Goal: Task Accomplishment & Management: Use online tool/utility

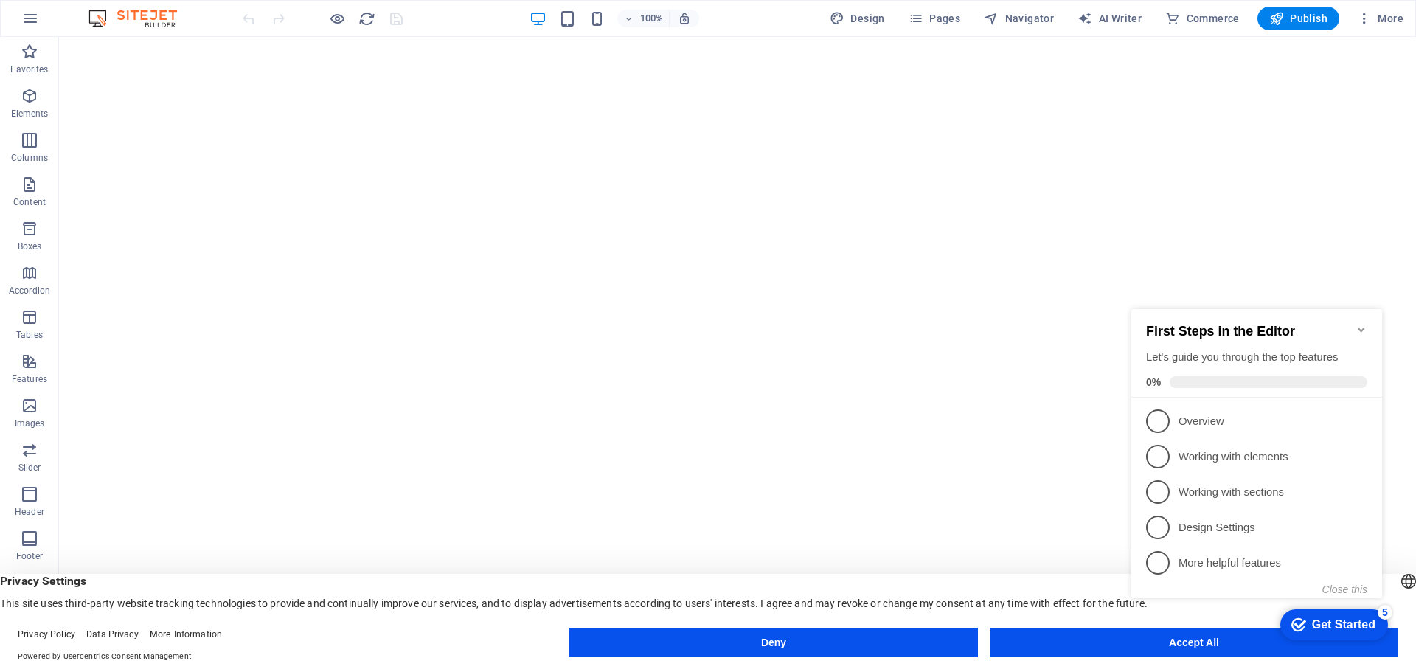
click at [1359, 325] on icon "Minimize checklist" at bounding box center [1361, 330] width 12 height 12
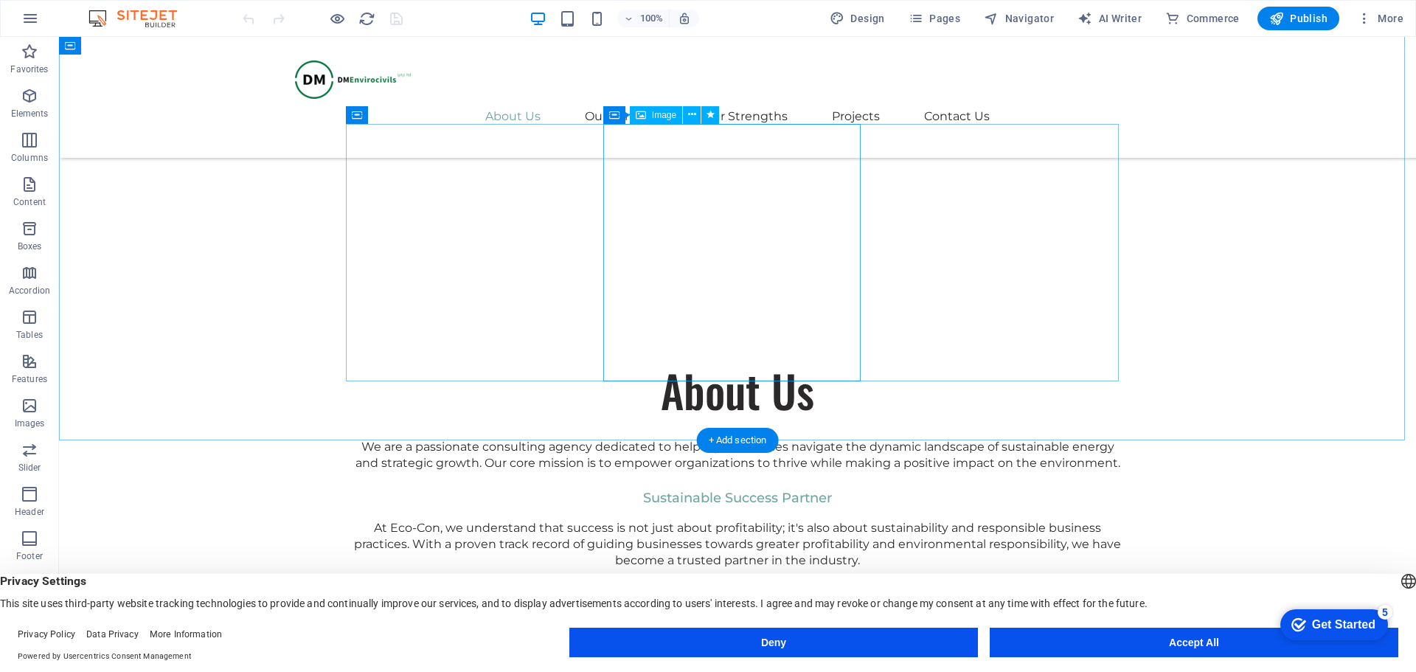
scroll to position [958, 0]
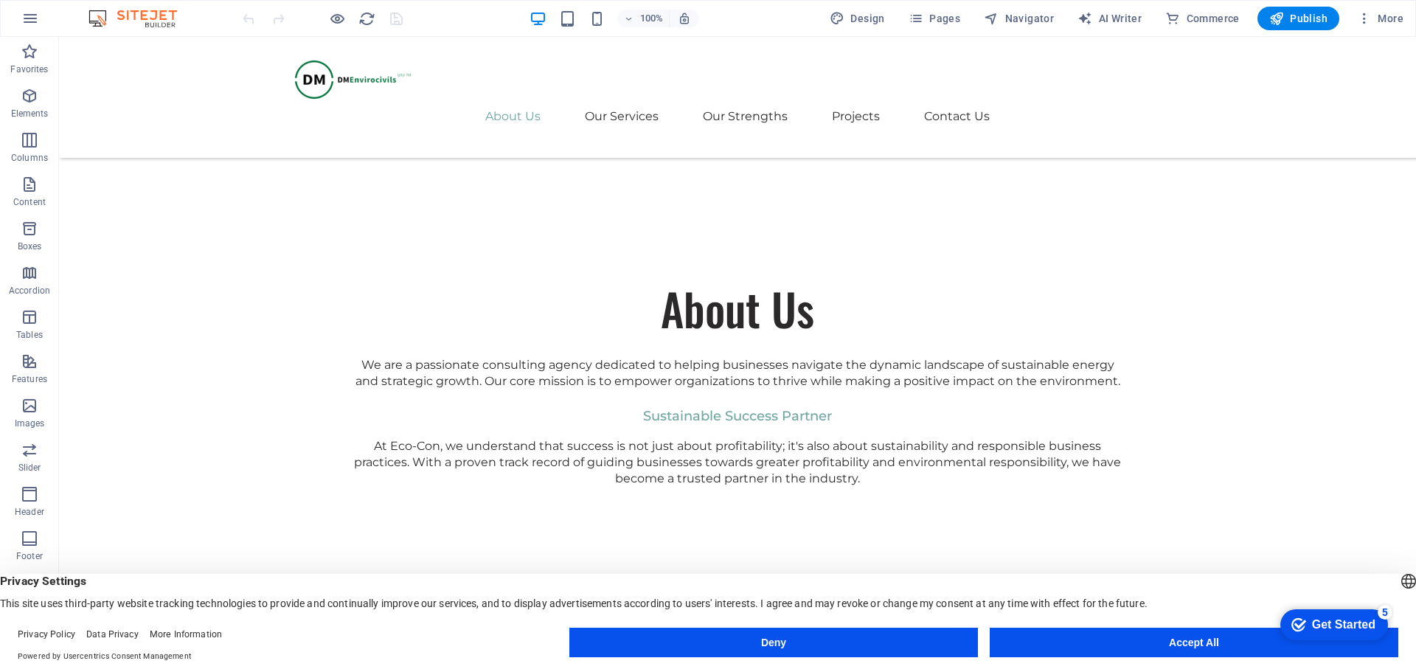
click div "checkmark Get Started 5 First Steps in the Editor Let's guide you through the t…"
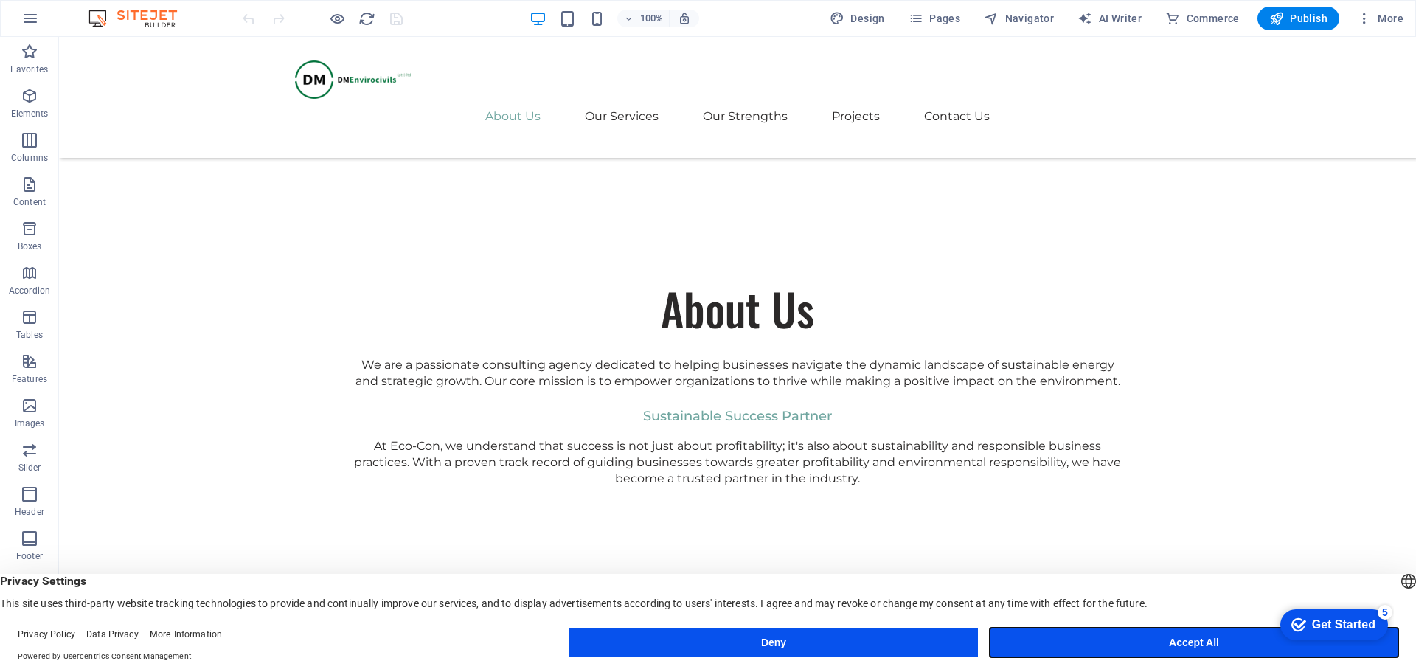
click at [1188, 641] on button "Accept All" at bounding box center [1193, 641] width 408 height 29
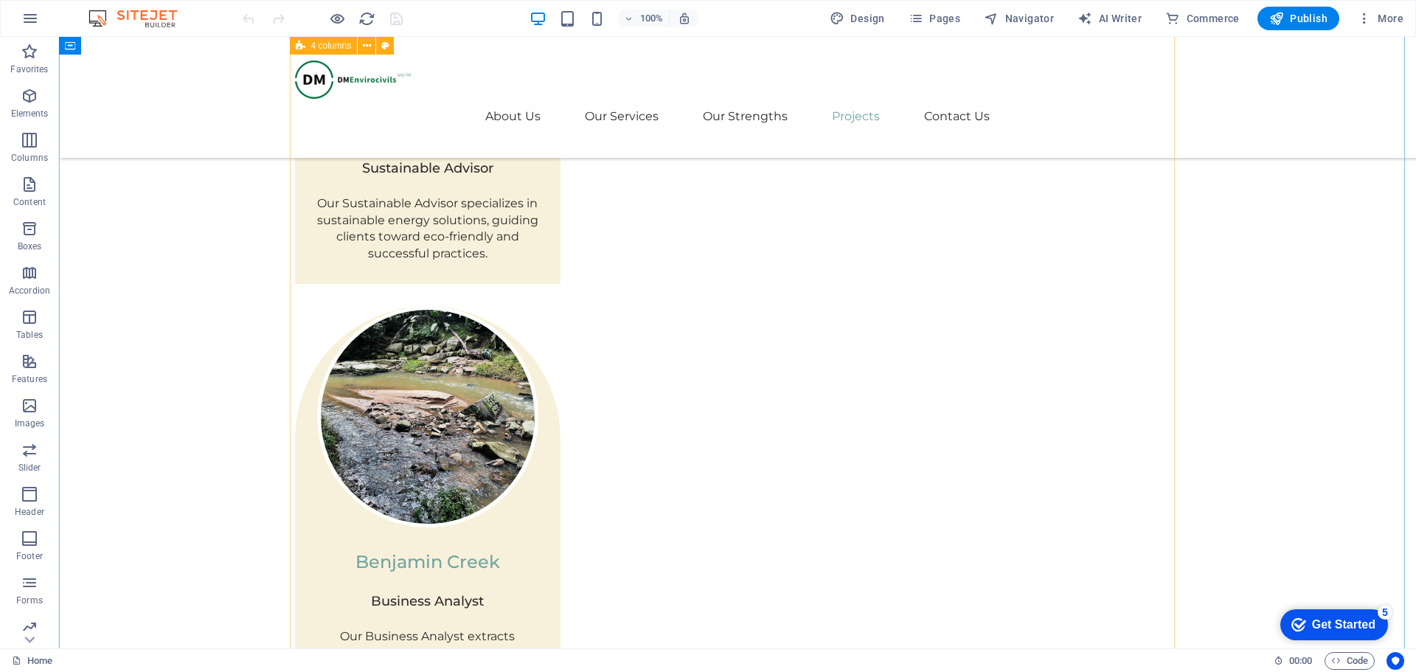
scroll to position [3170, 0]
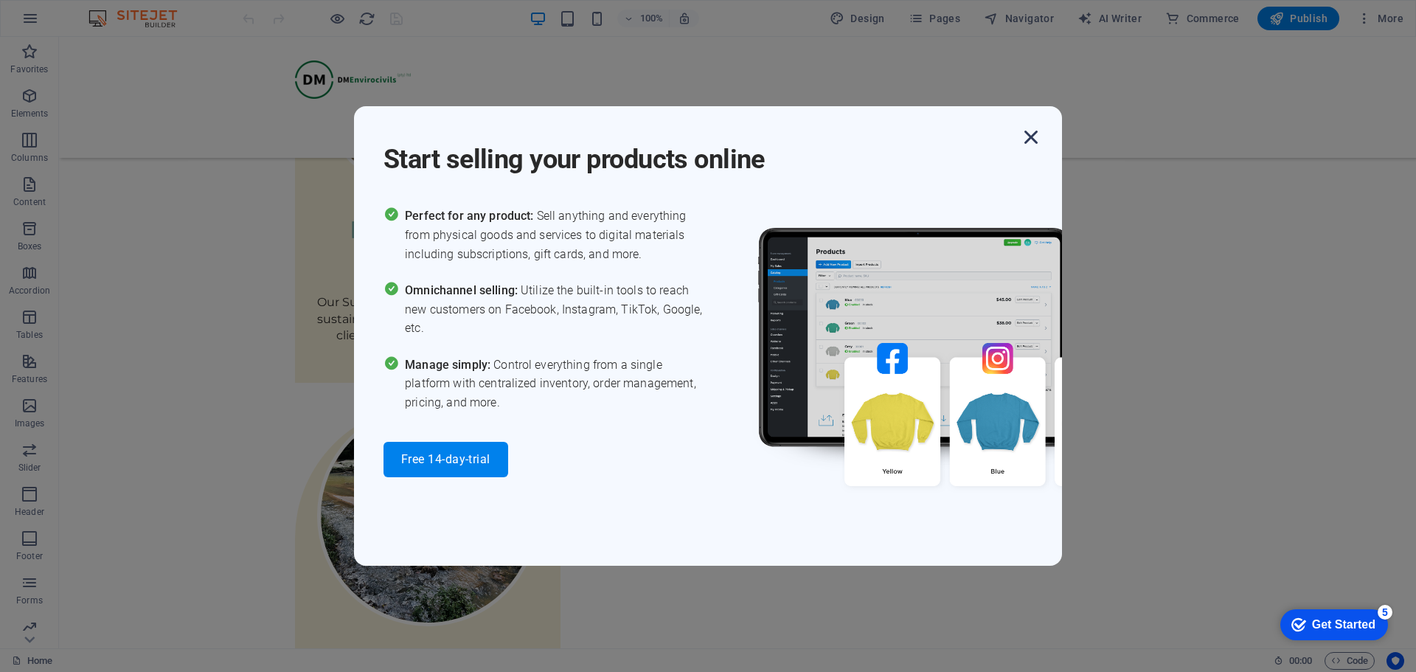
click at [1028, 136] on icon "button" at bounding box center [1030, 137] width 27 height 27
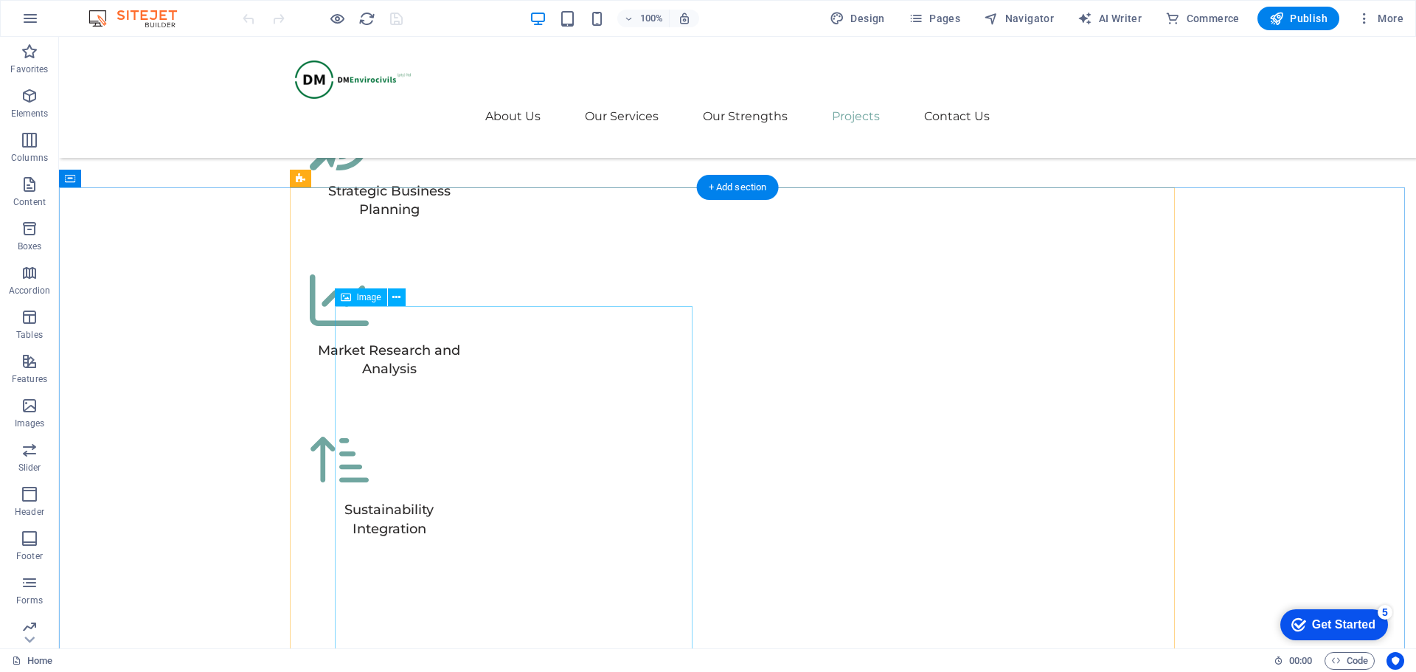
scroll to position [4792, 0]
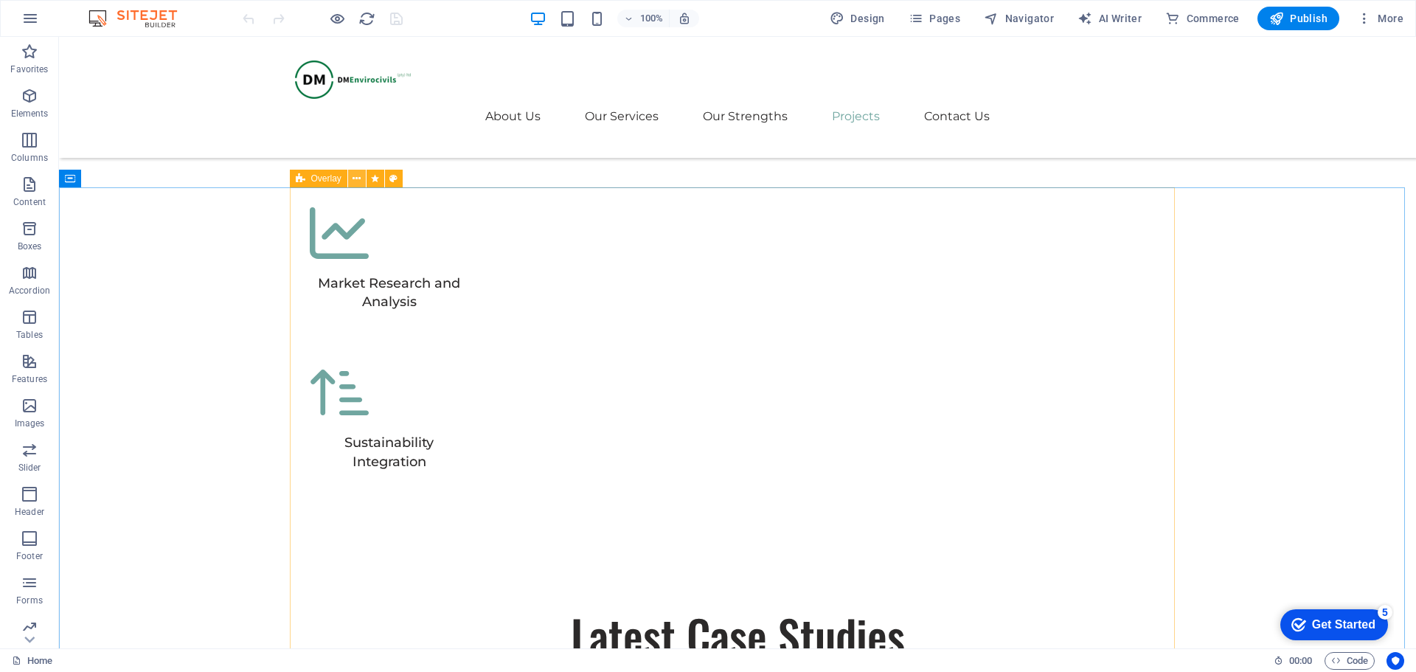
click at [358, 180] on icon at bounding box center [356, 178] width 8 height 15
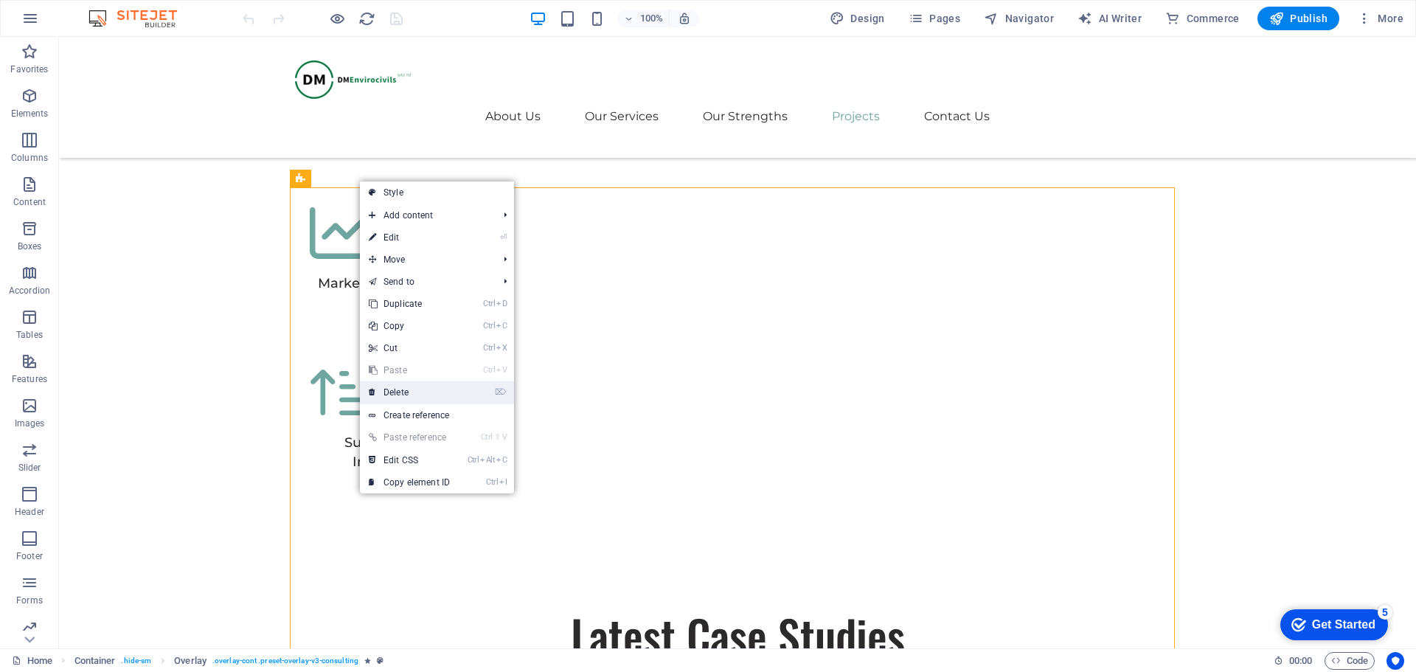
click at [423, 391] on link "⌦ Delete" at bounding box center [409, 392] width 99 height 22
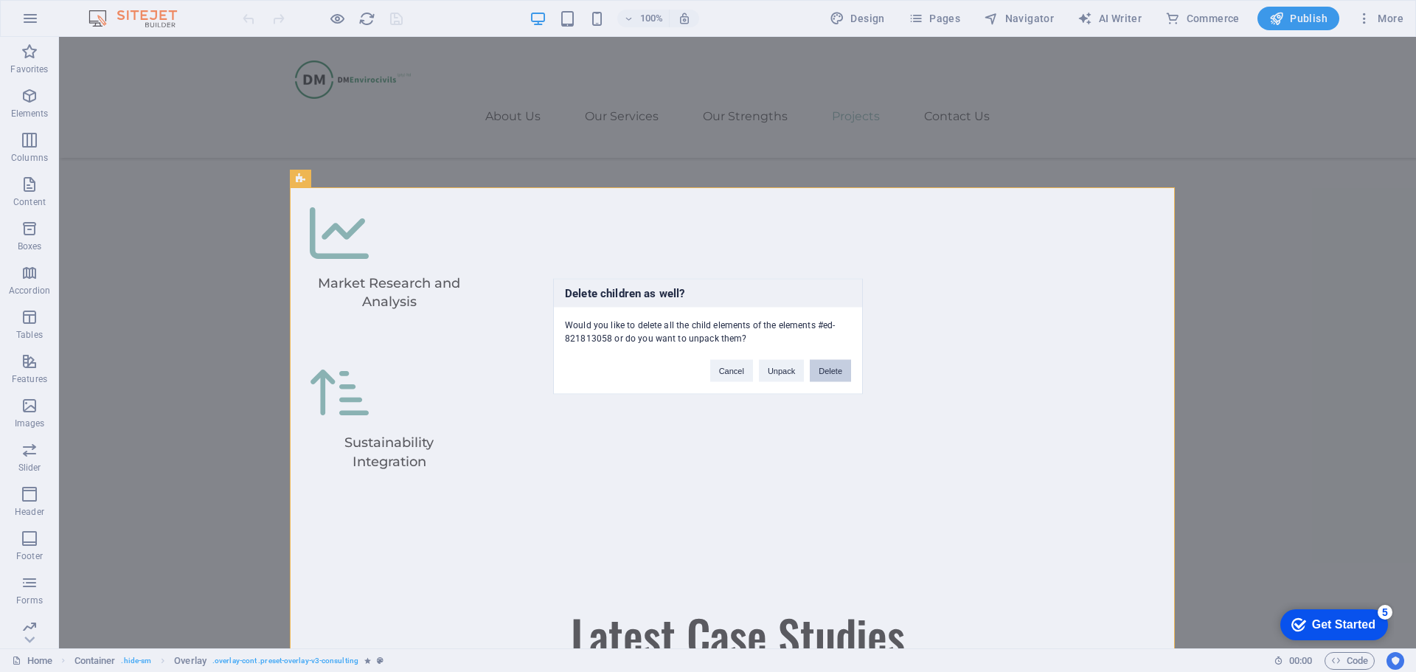
click at [833, 372] on button "Delete" at bounding box center [830, 370] width 41 height 22
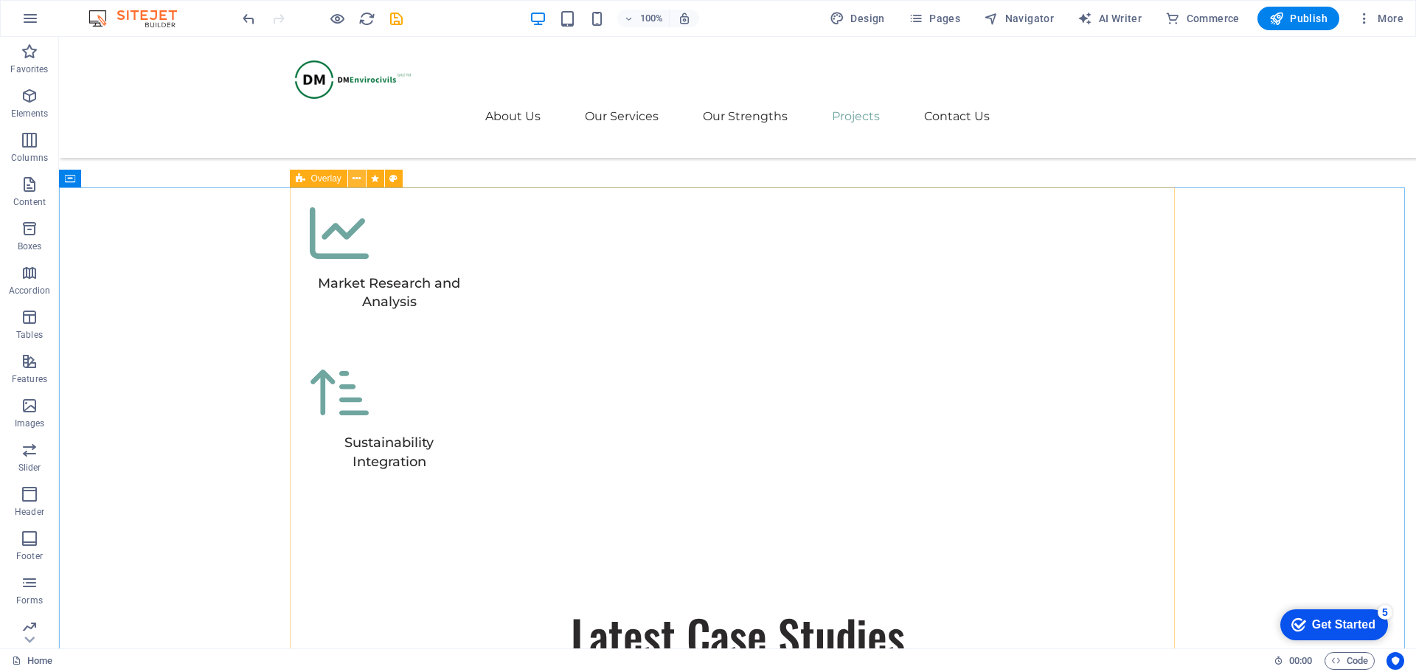
click at [357, 181] on icon at bounding box center [356, 178] width 8 height 15
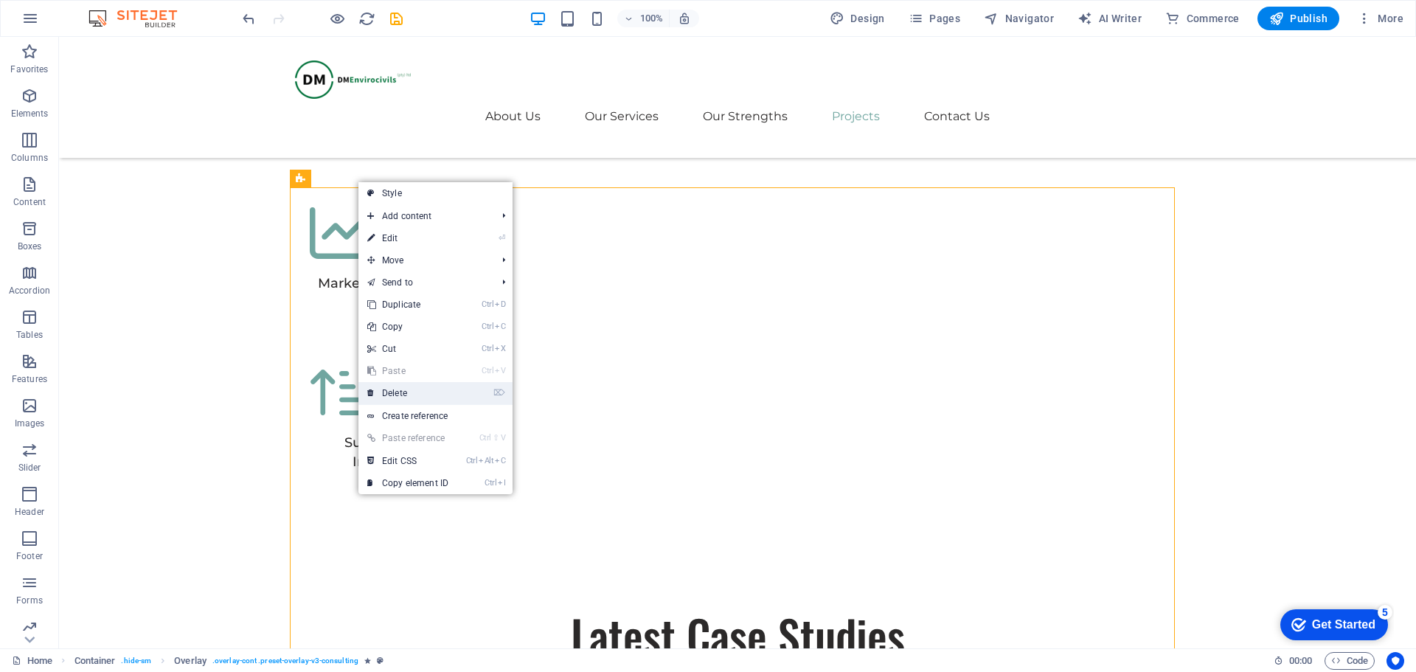
click at [416, 394] on link "⌦ Delete" at bounding box center [407, 393] width 99 height 22
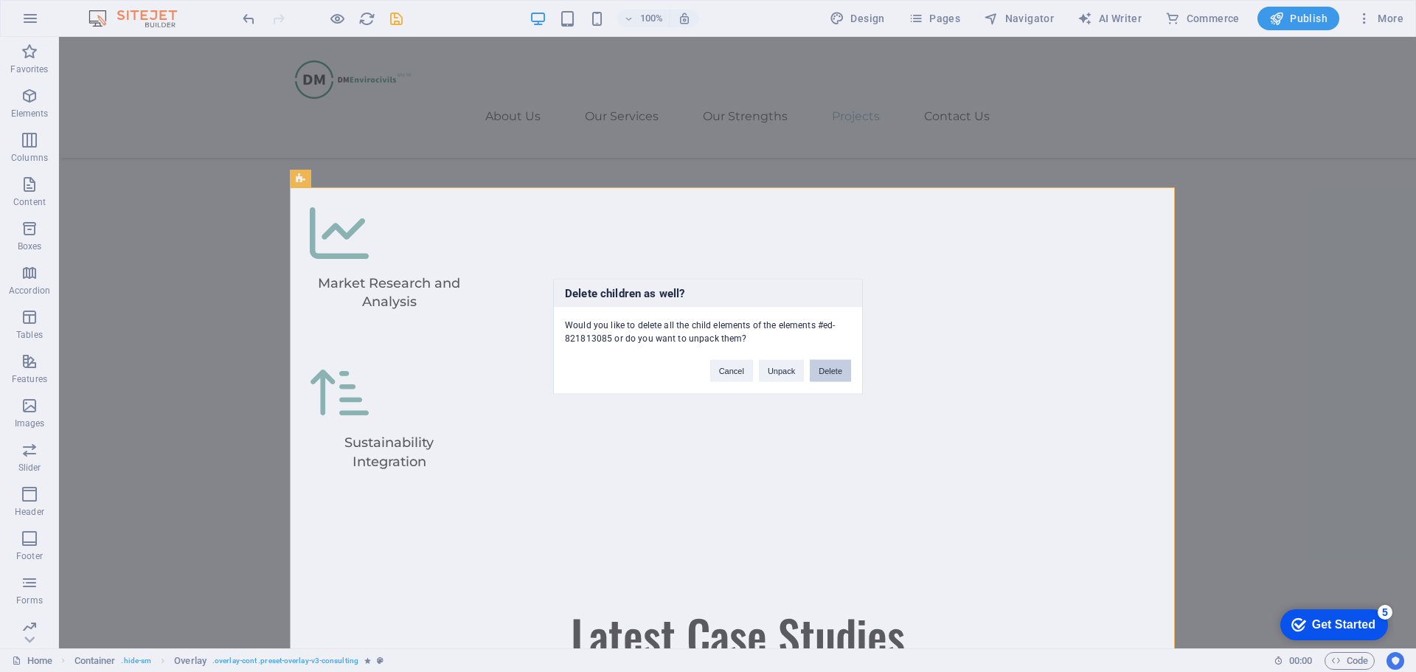
click at [831, 369] on button "Delete" at bounding box center [830, 370] width 41 height 22
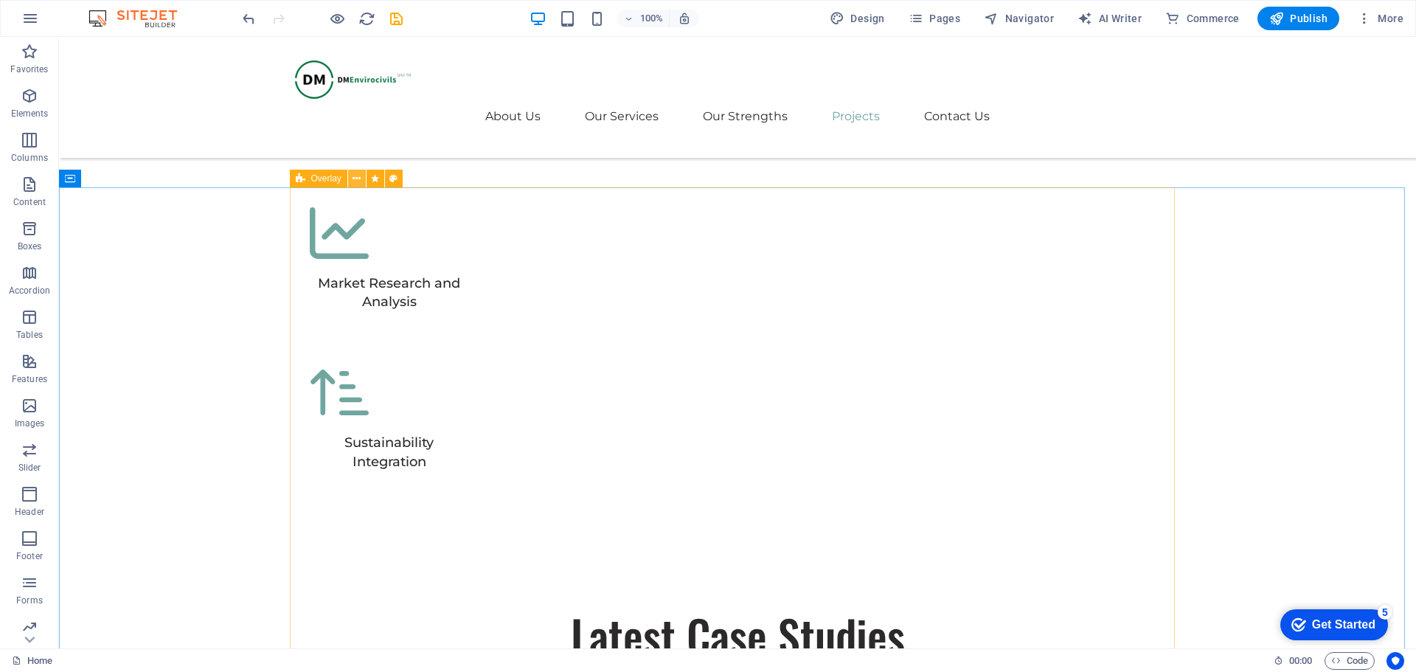
click at [354, 177] on icon at bounding box center [356, 178] width 8 height 15
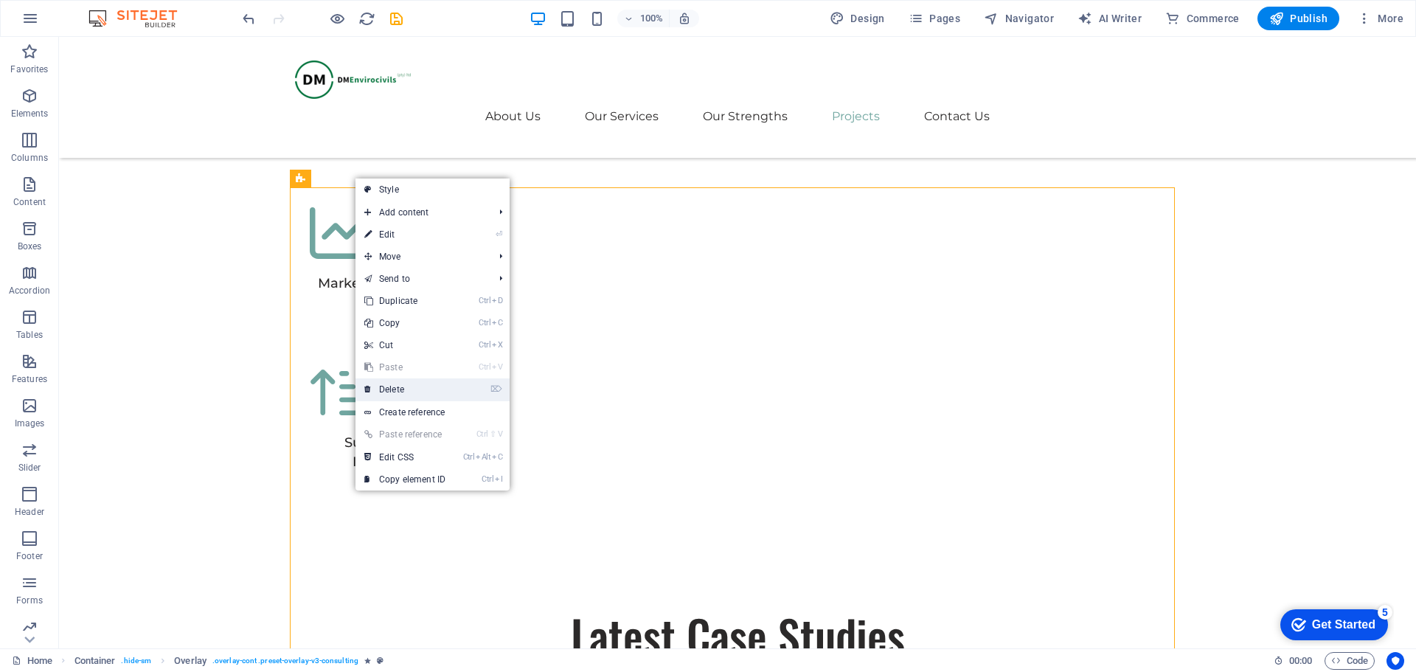
click at [446, 396] on link "⌦ Delete" at bounding box center [404, 389] width 99 height 22
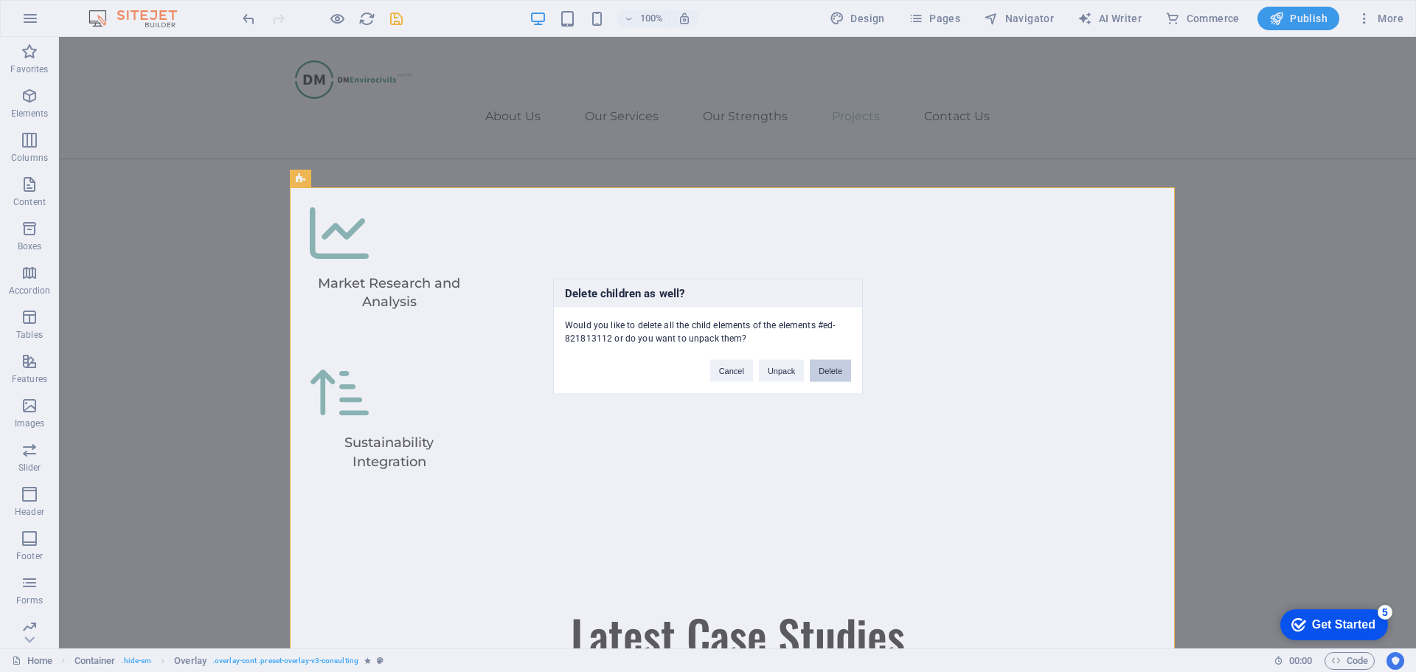
click at [834, 374] on button "Delete" at bounding box center [830, 370] width 41 height 22
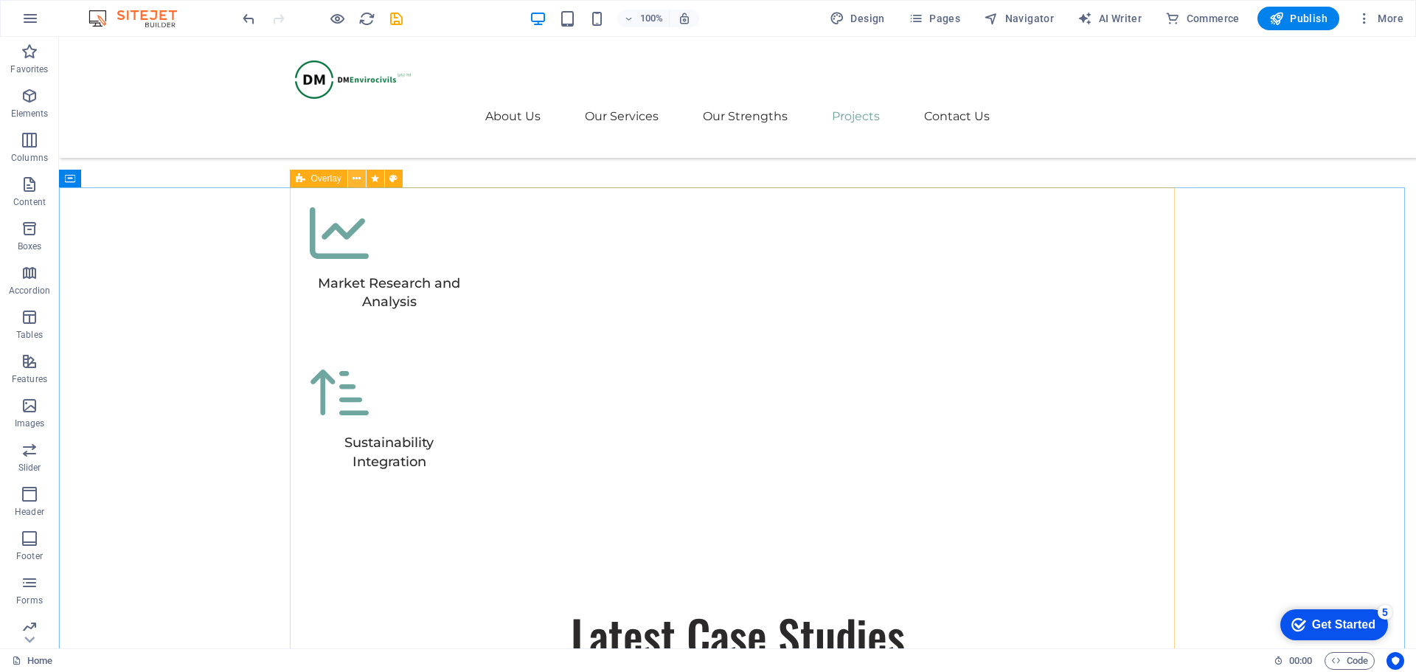
click at [354, 178] on icon at bounding box center [356, 178] width 8 height 15
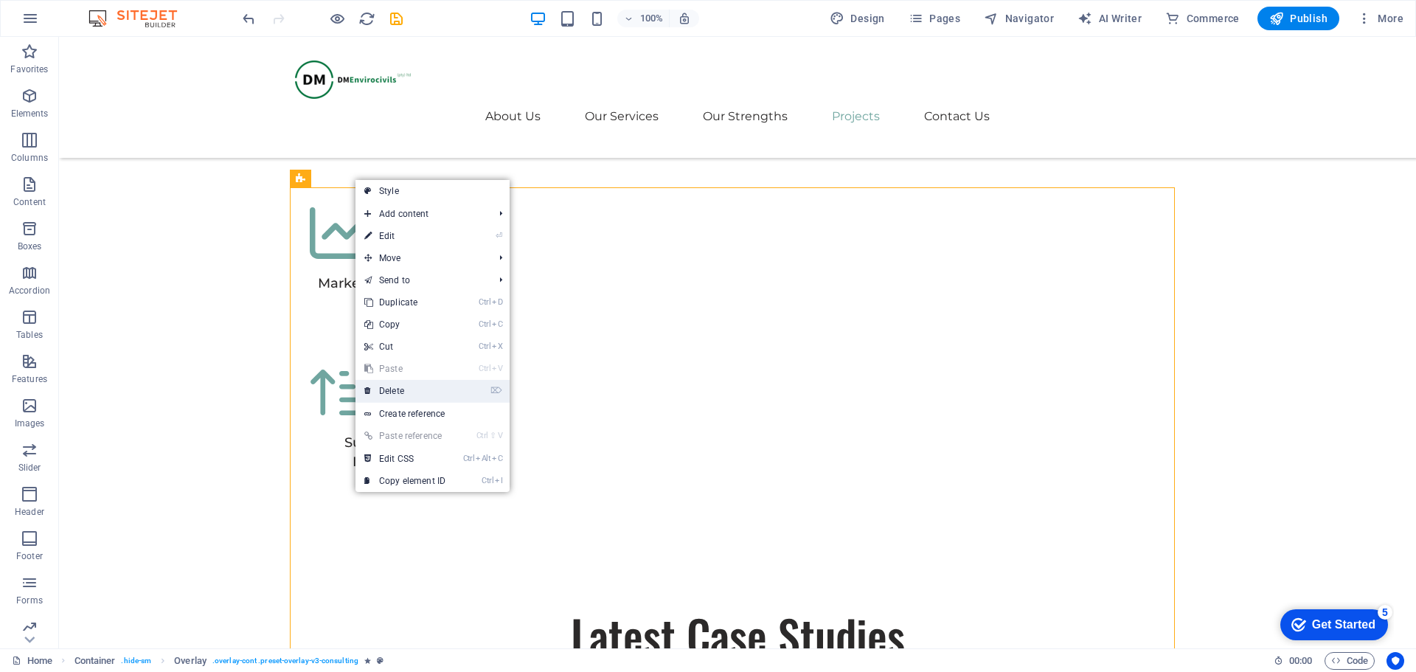
click at [428, 395] on link "⌦ Delete" at bounding box center [404, 391] width 99 height 22
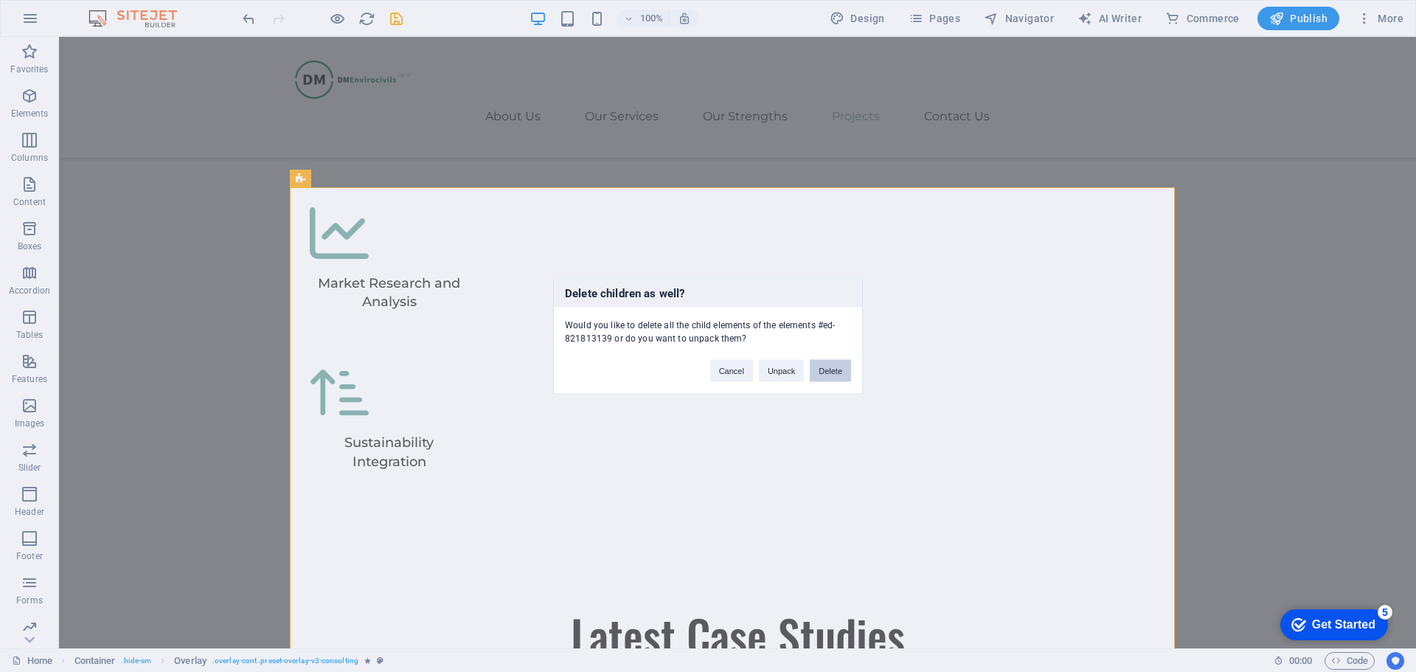
click at [824, 369] on button "Delete" at bounding box center [830, 370] width 41 height 22
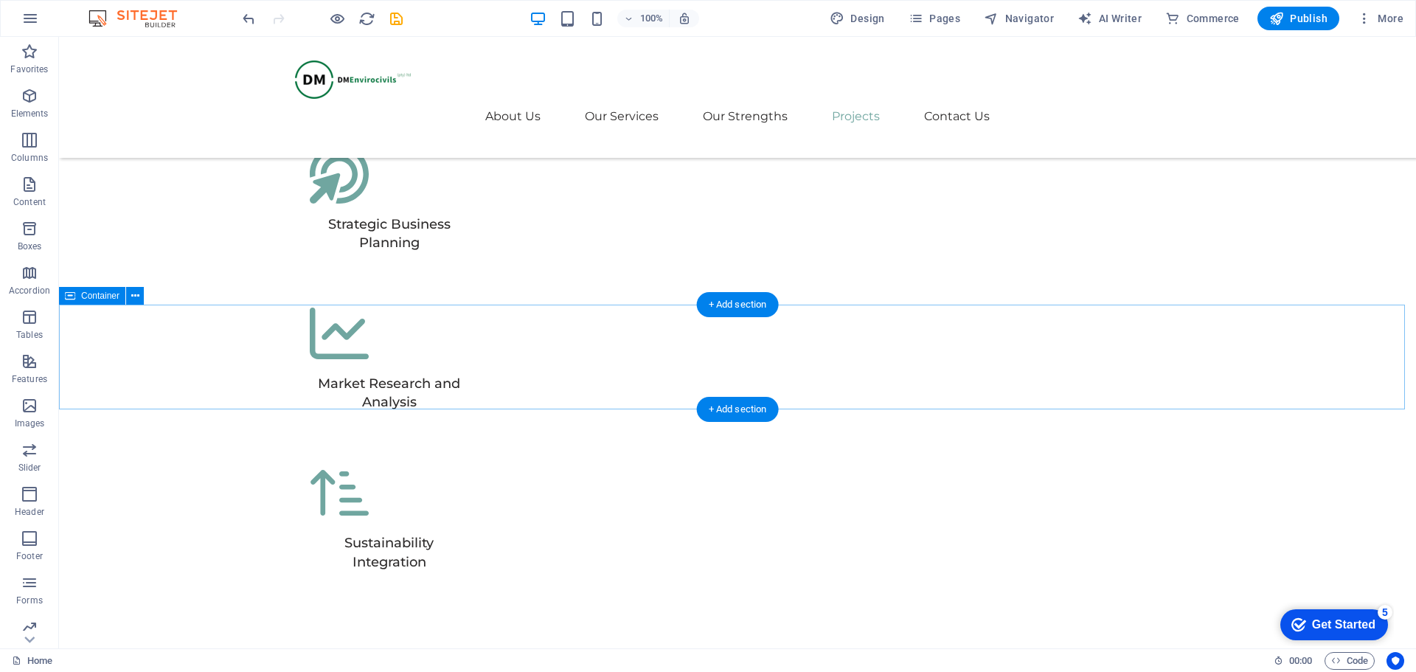
scroll to position [4666, 0]
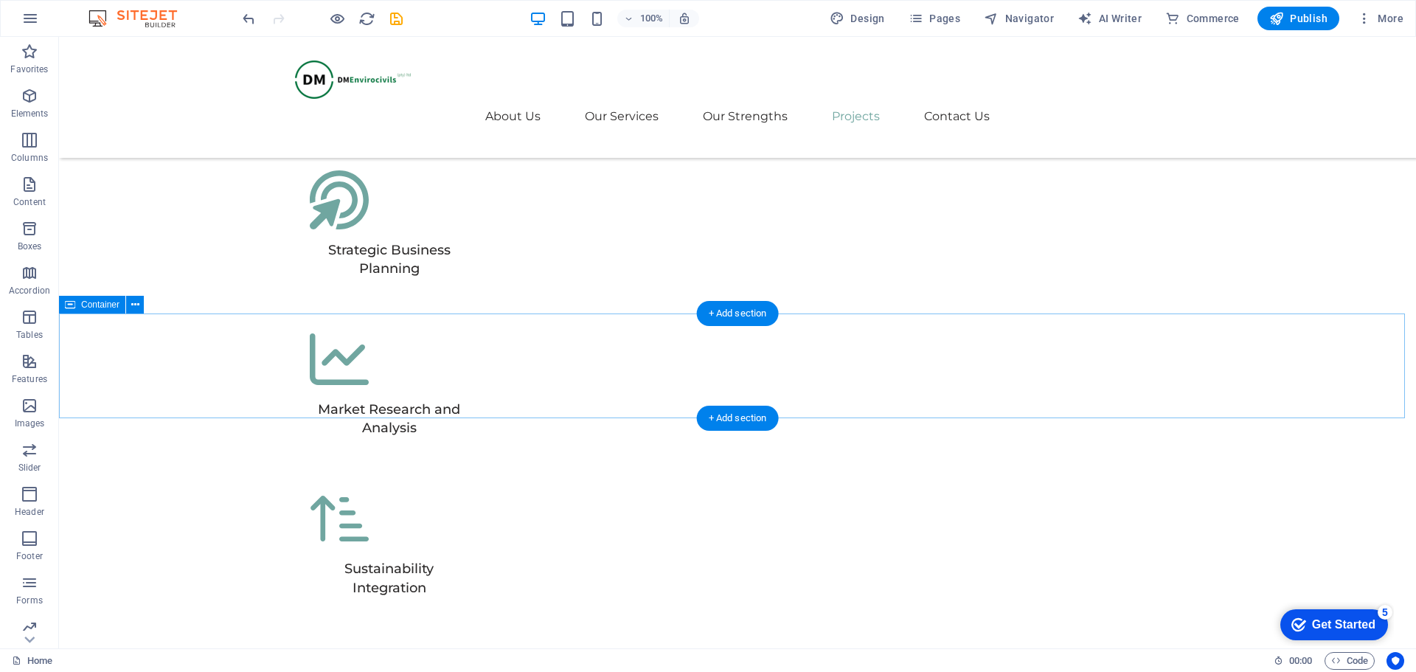
click at [136, 304] on icon at bounding box center [135, 304] width 8 height 15
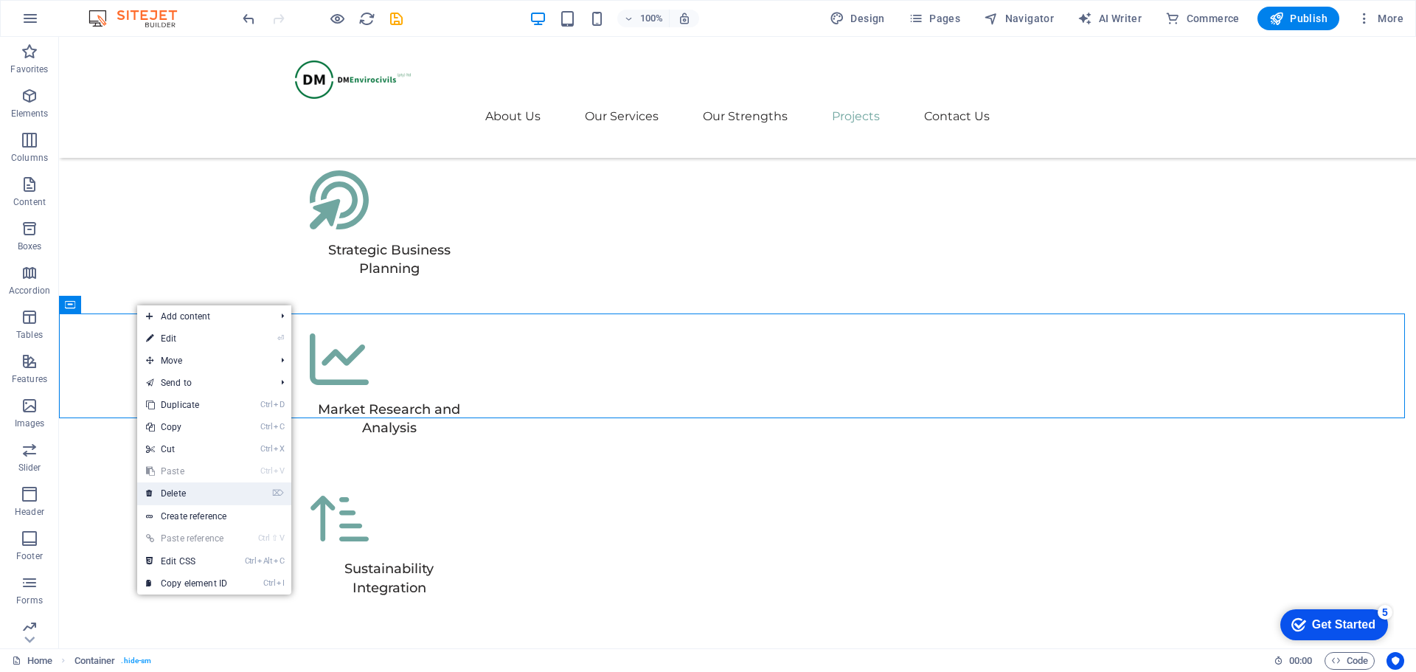
click at [190, 499] on link "⌦ Delete" at bounding box center [186, 493] width 99 height 22
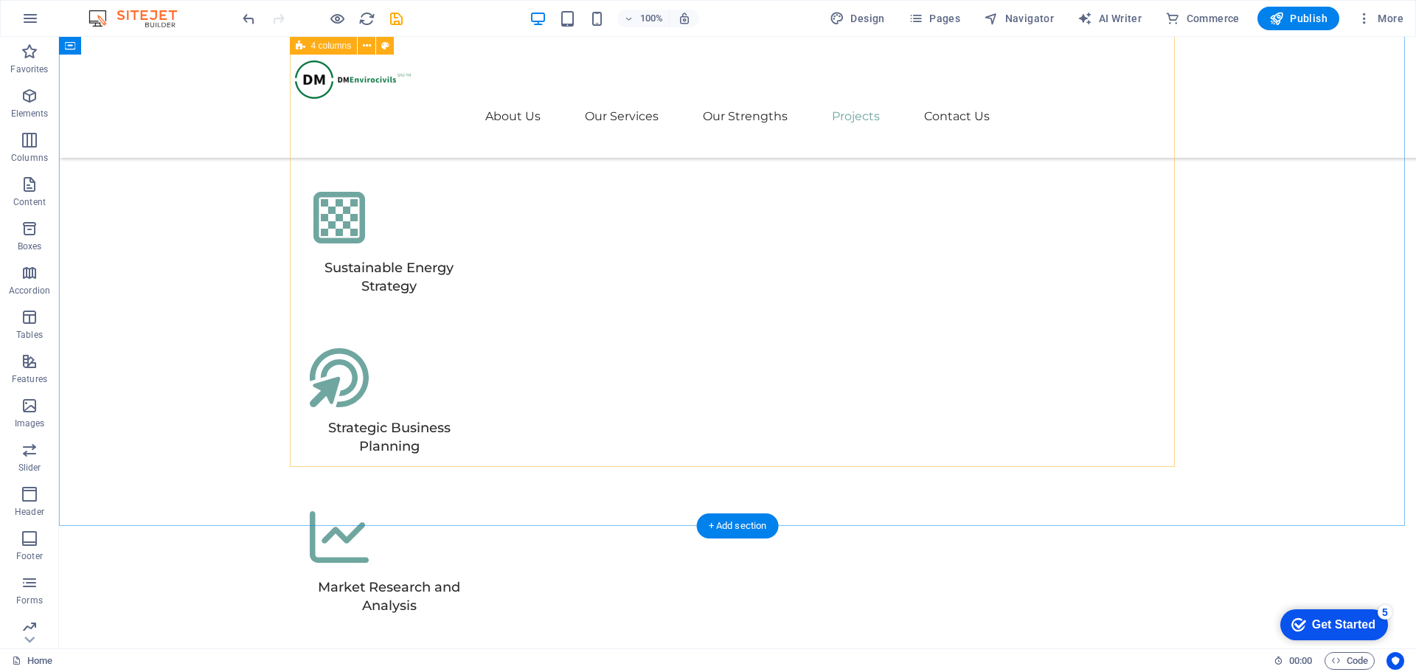
scroll to position [4445, 0]
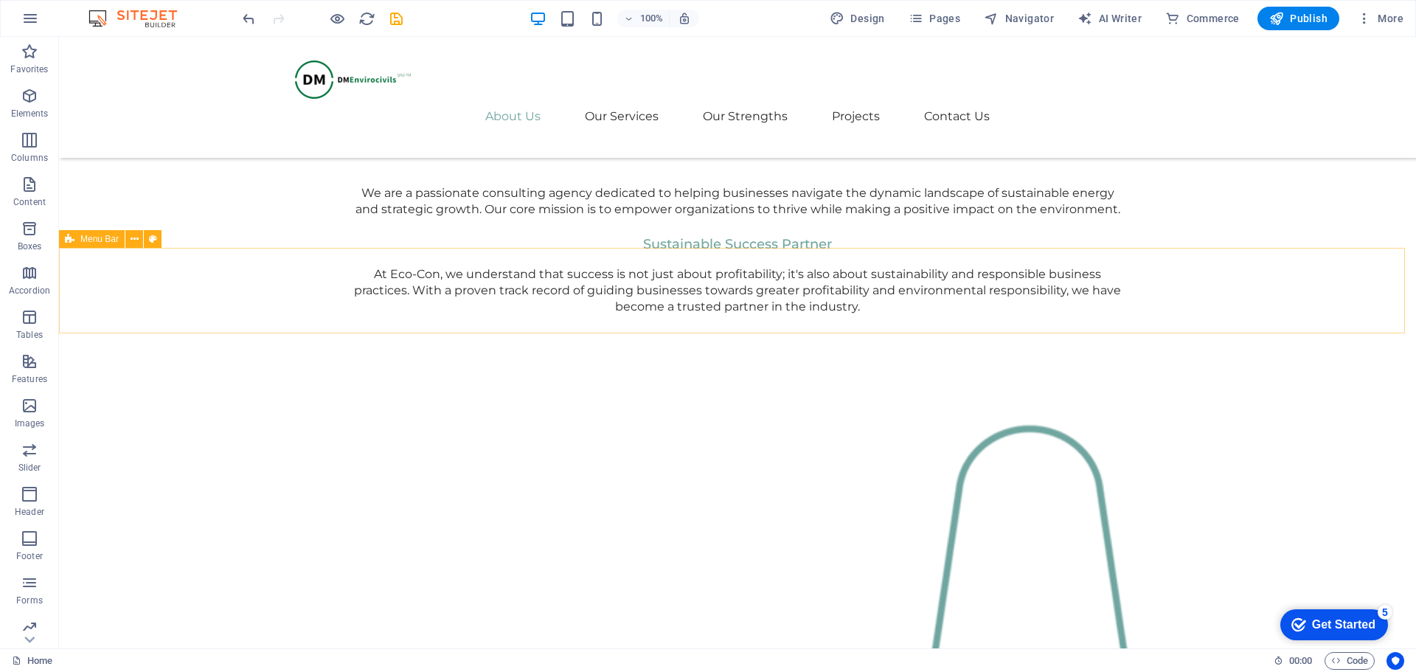
scroll to position [1127, 0]
click at [868, 20] on span "Design" at bounding box center [856, 18] width 55 height 15
select select "px"
select select "400"
select select "px"
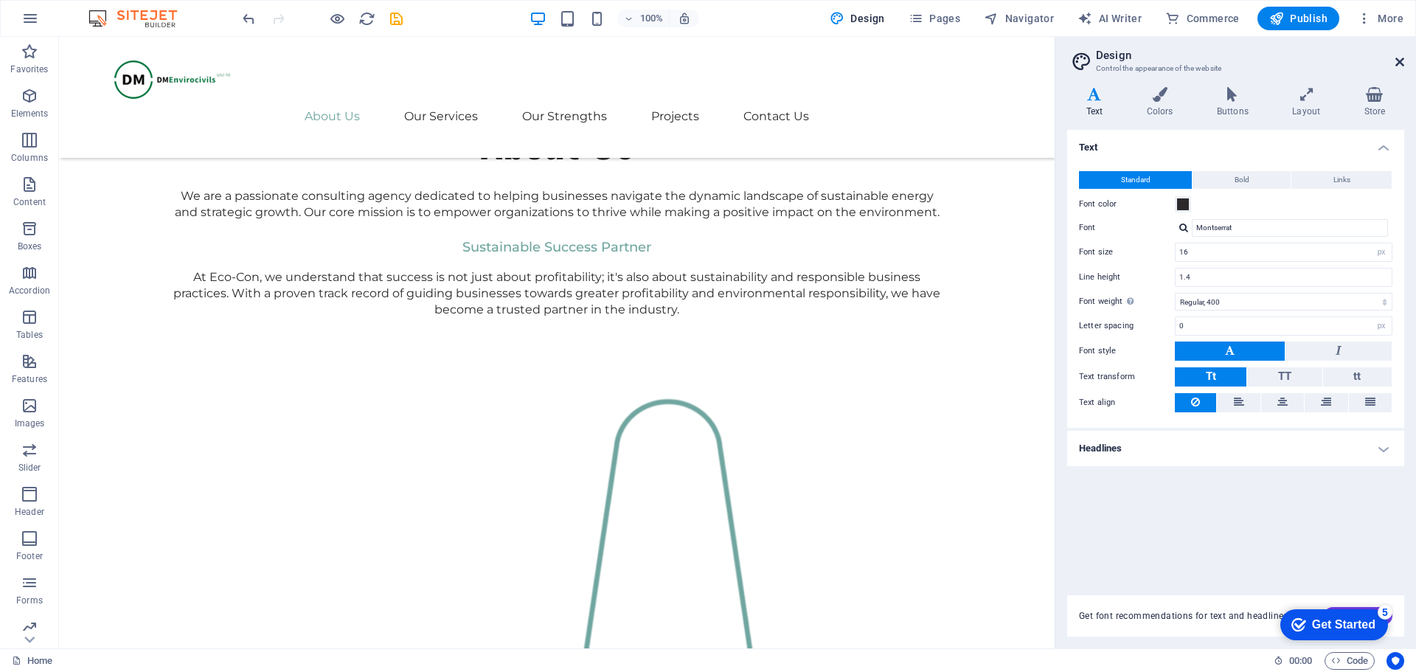
click at [1399, 66] on icon at bounding box center [1399, 62] width 9 height 12
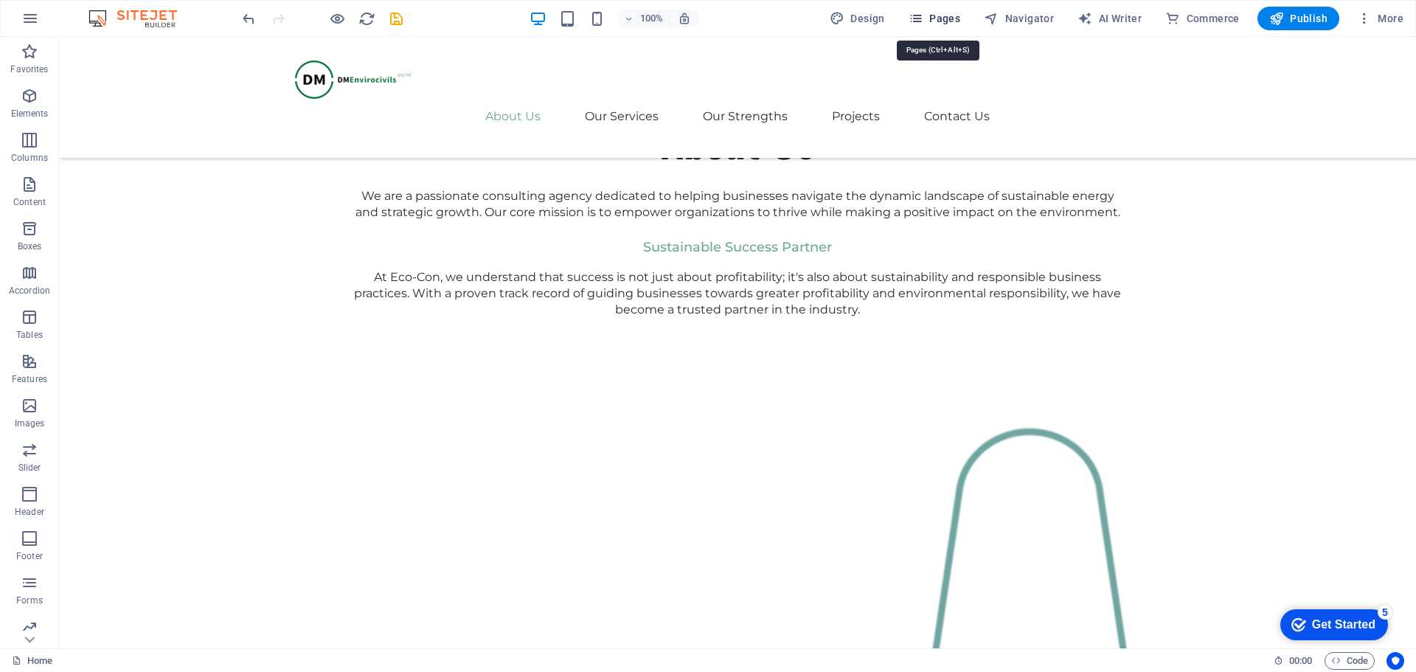
click at [911, 16] on button "Pages" at bounding box center [933, 19] width 63 height 24
click at [918, 18] on icon "button" at bounding box center [915, 18] width 15 height 15
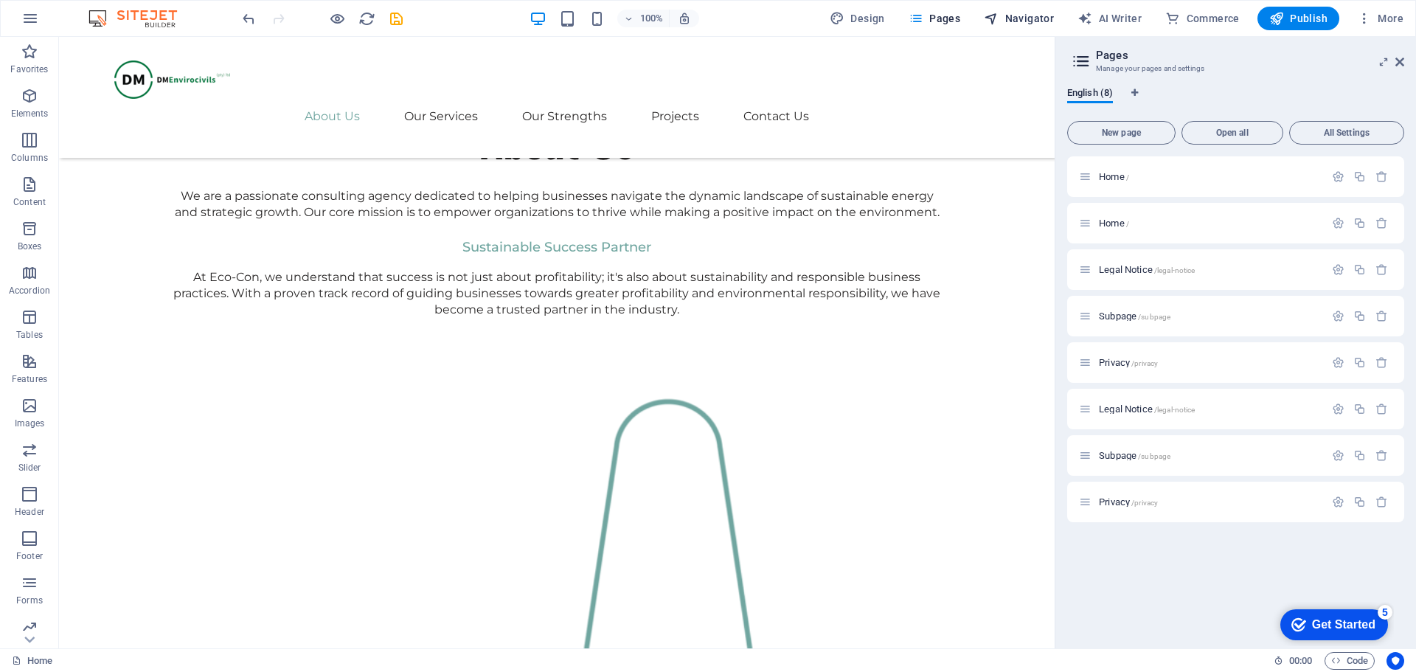
click at [1016, 14] on span "Navigator" at bounding box center [1019, 18] width 70 height 15
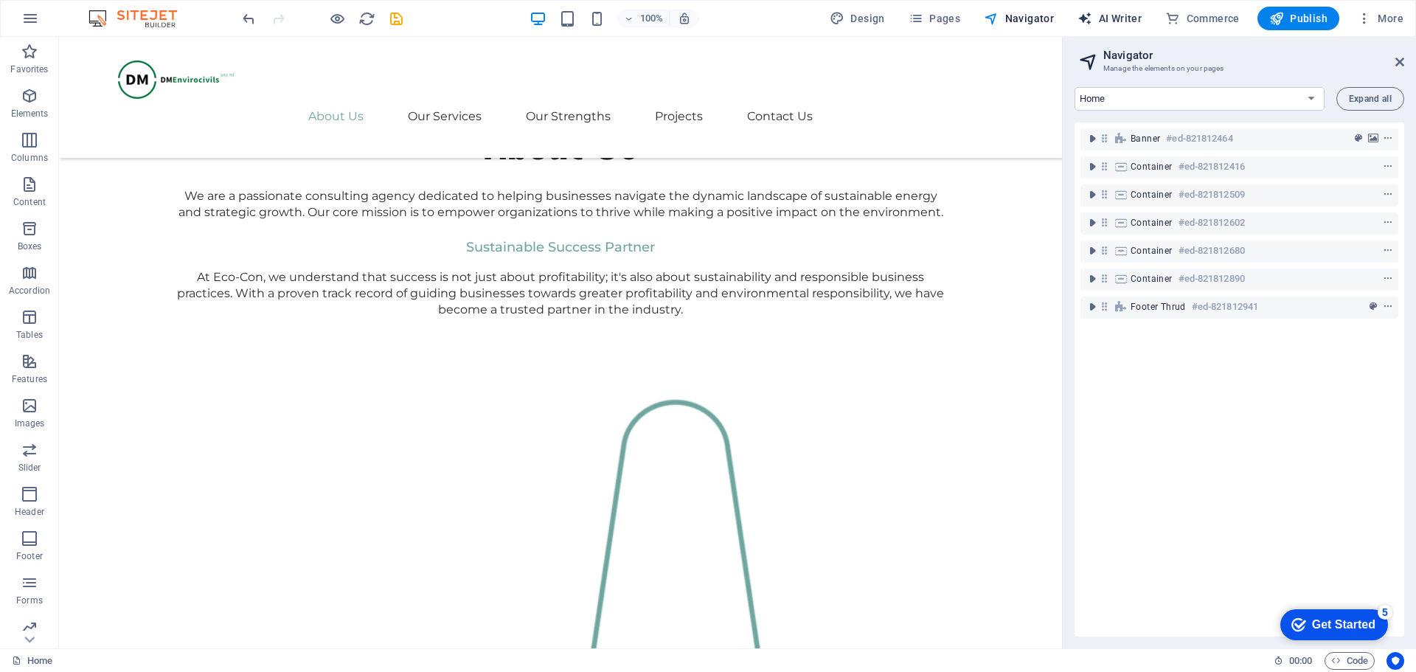
click at [1120, 18] on span "AI Writer" at bounding box center [1109, 18] width 64 height 15
select select "English"
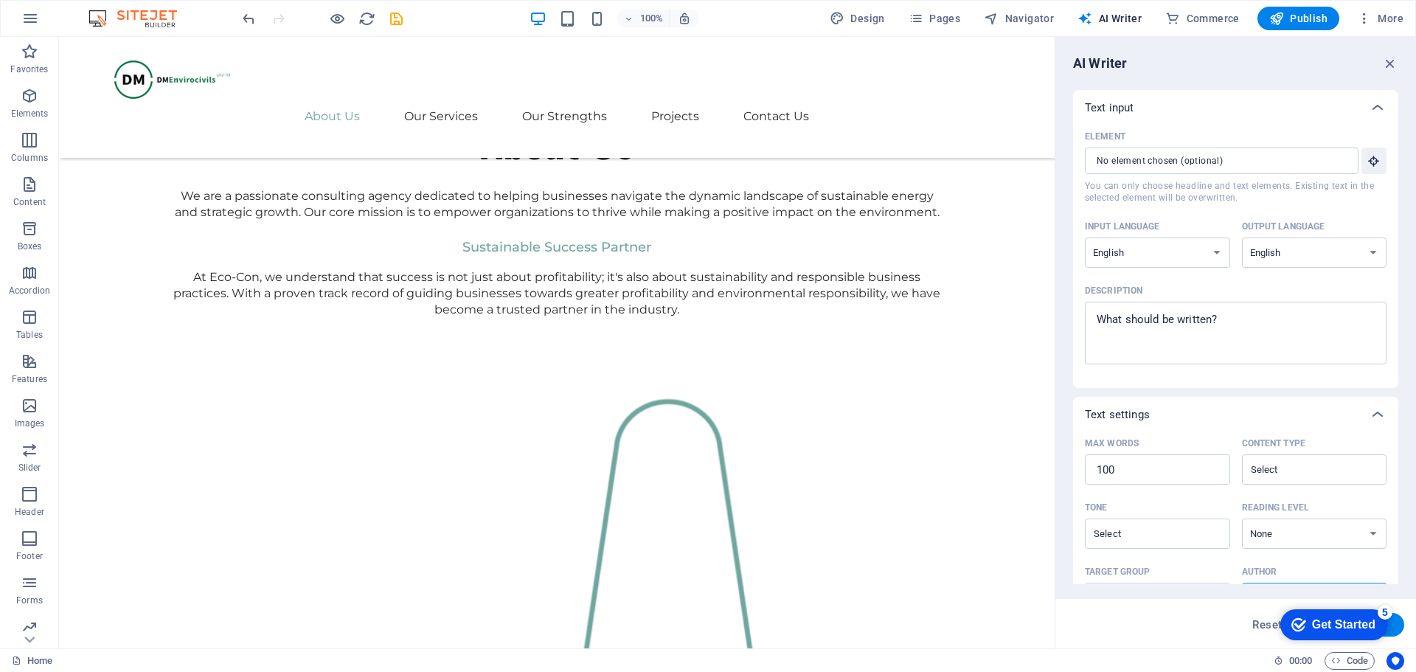
scroll to position [181, 0]
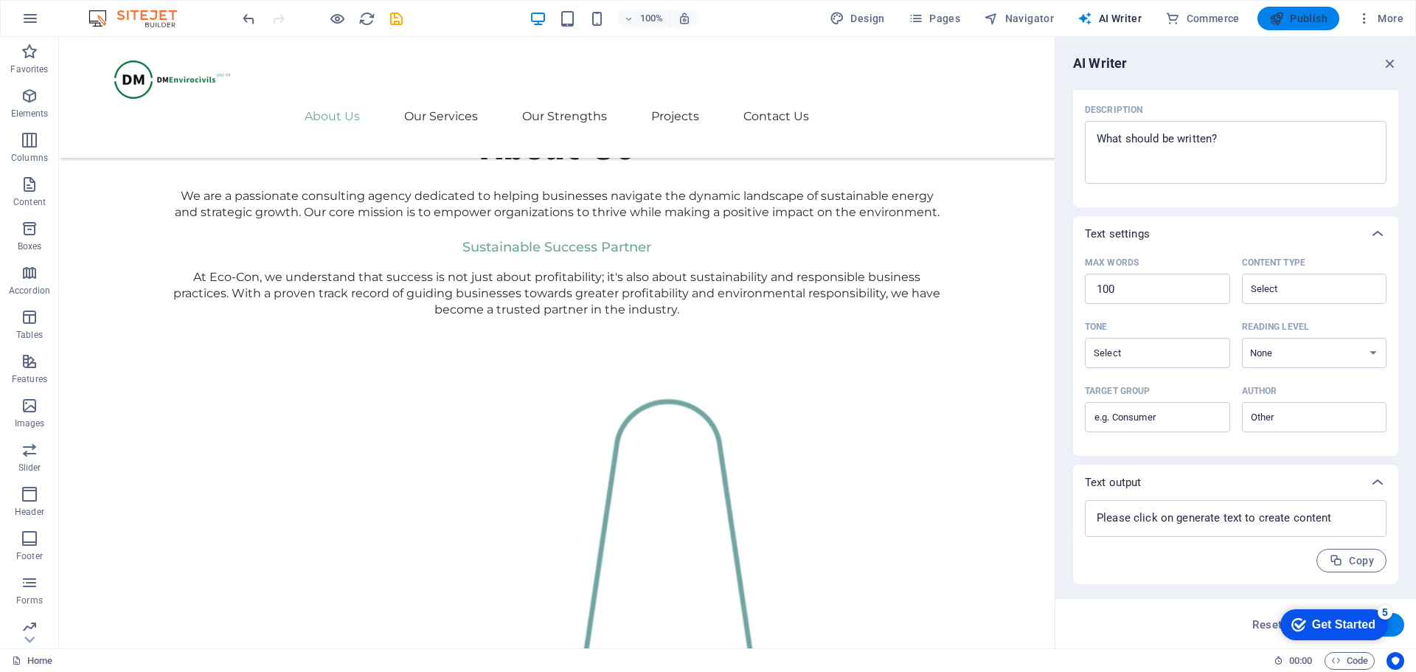
click at [1303, 21] on span "Publish" at bounding box center [1298, 18] width 58 height 15
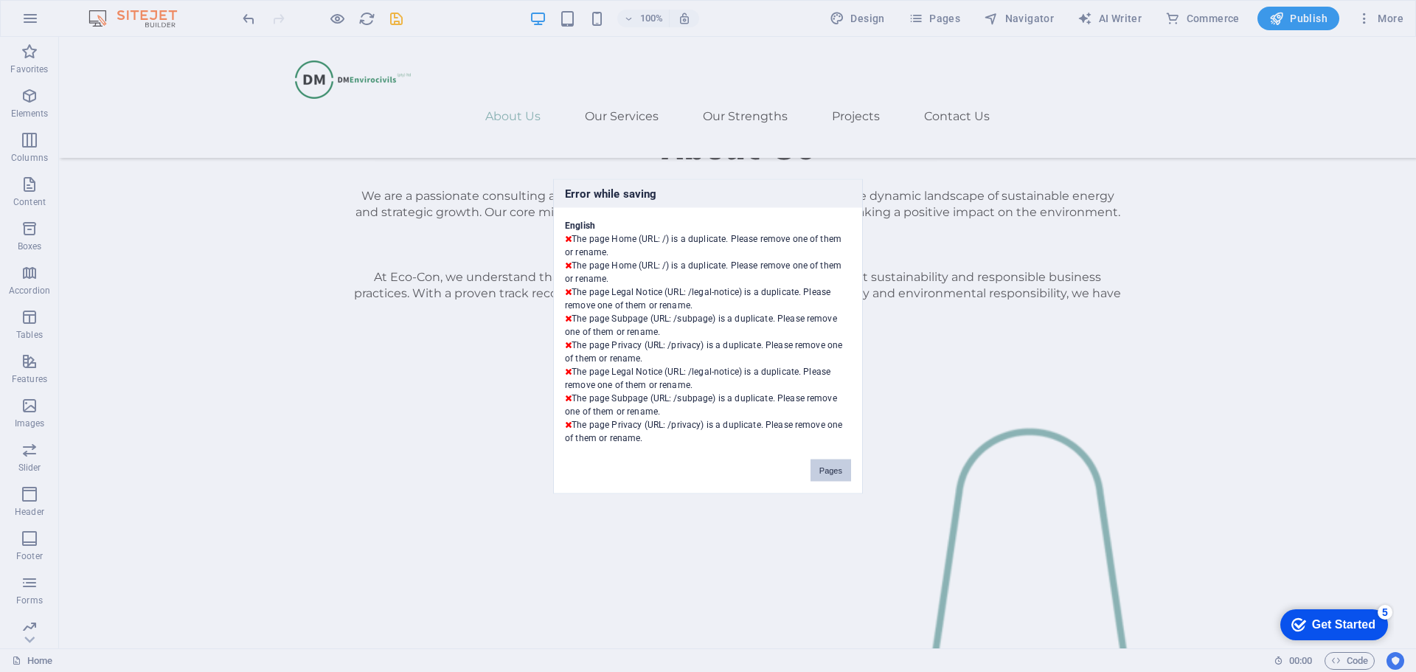
click at [826, 471] on button "Pages" at bounding box center [830, 470] width 41 height 22
